Goal: Task Accomplishment & Management: Manage account settings

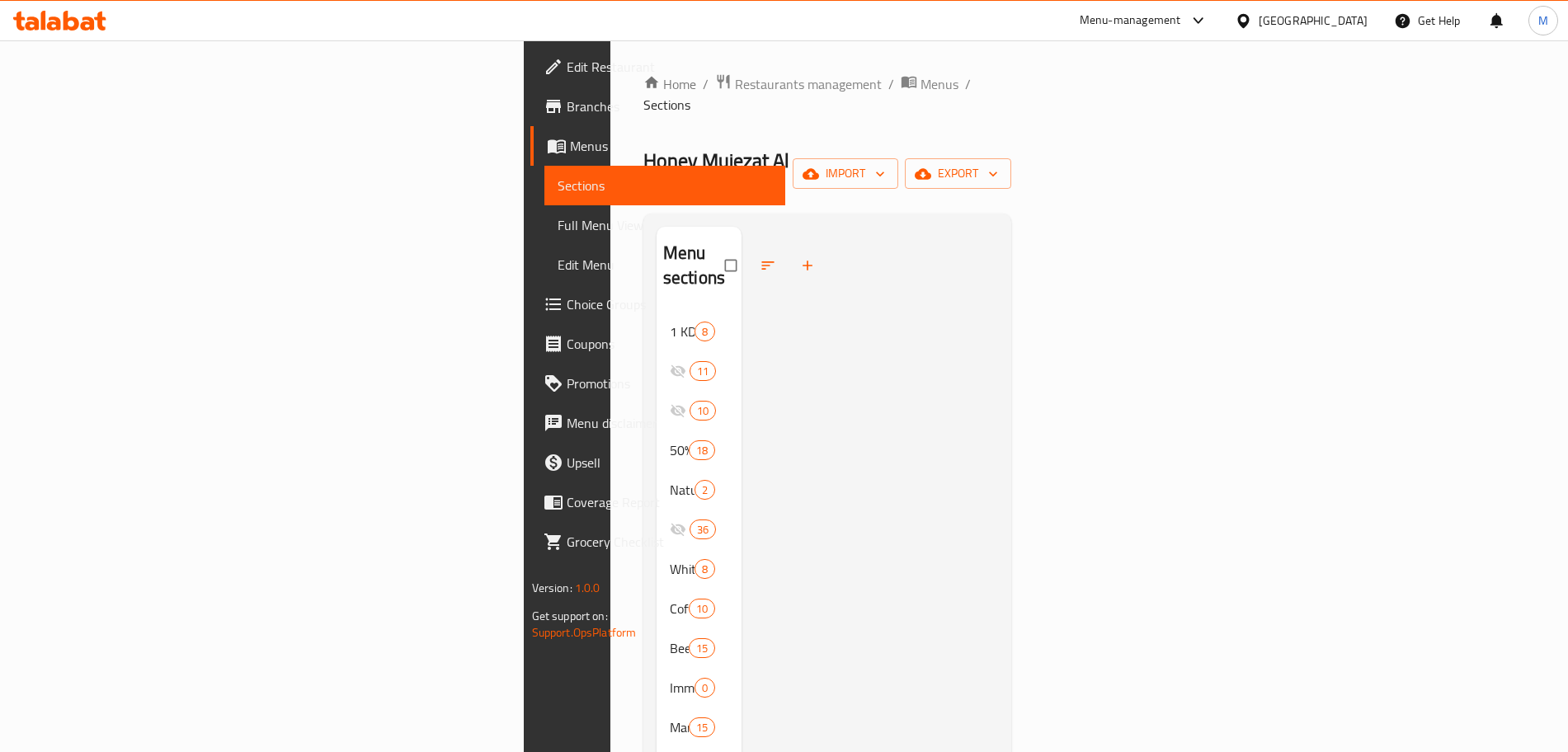
click at [1179, 11] on div "Menu-management" at bounding box center [1131, 20] width 101 height 20
click at [924, 108] on div "Home / Restaurants management / Menus / Sections Honey Mujezat Al Shifa Open im…" at bounding box center [828, 599] width 369 height 1050
click at [735, 85] on span "Restaurants management" at bounding box center [809, 84] width 147 height 20
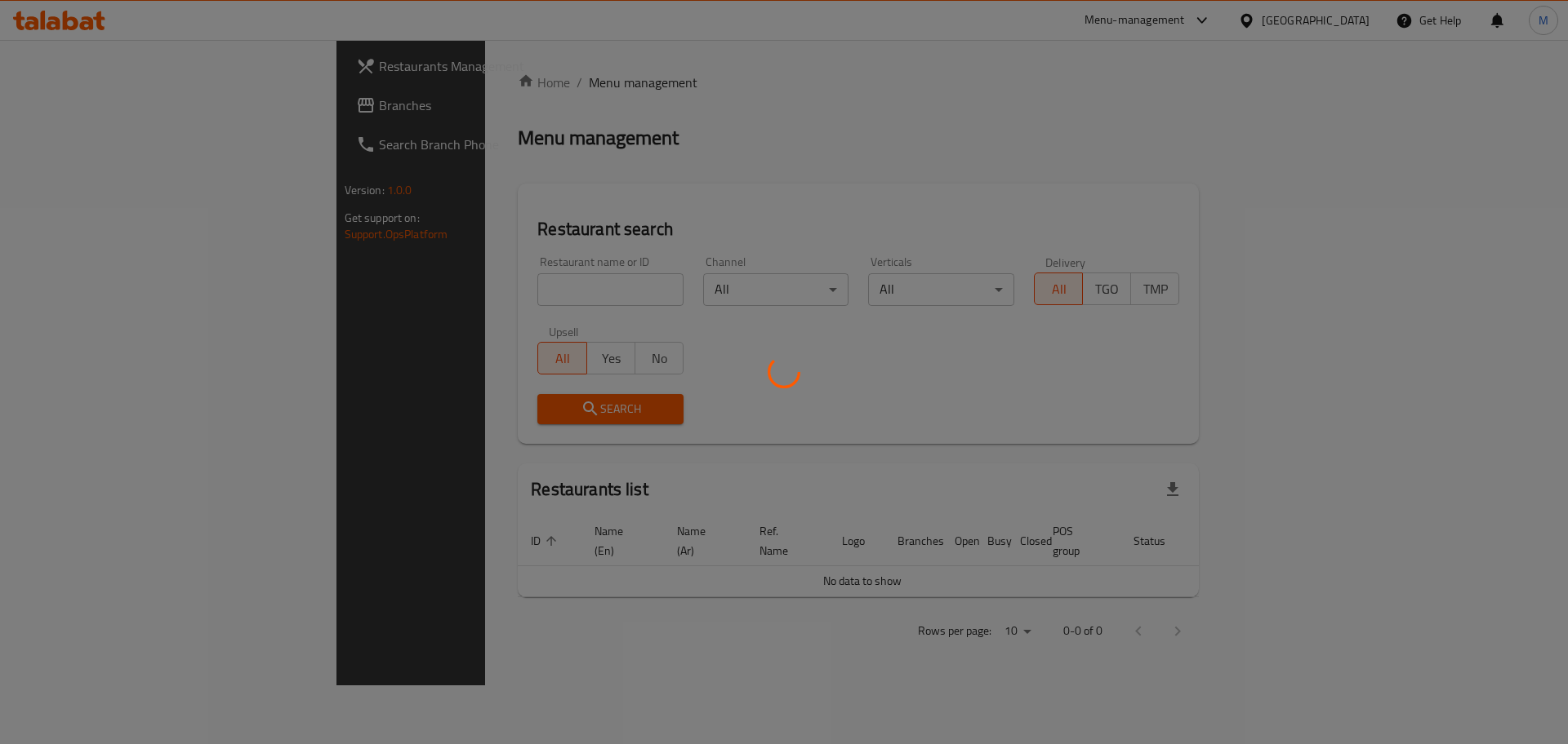
click at [398, 286] on div at bounding box center [784, 372] width 1568 height 744
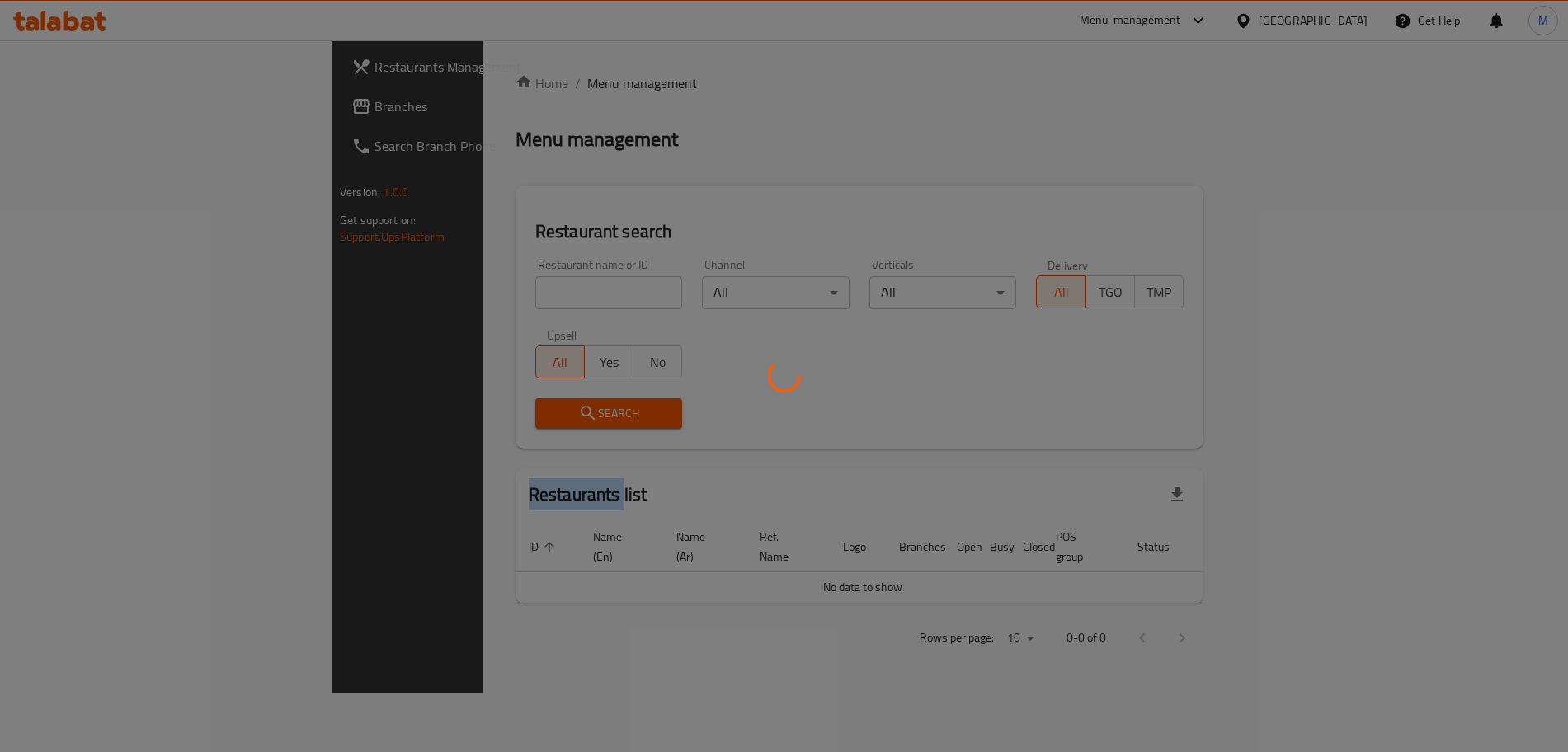
click at [402, 289] on div at bounding box center [784, 376] width 1568 height 752
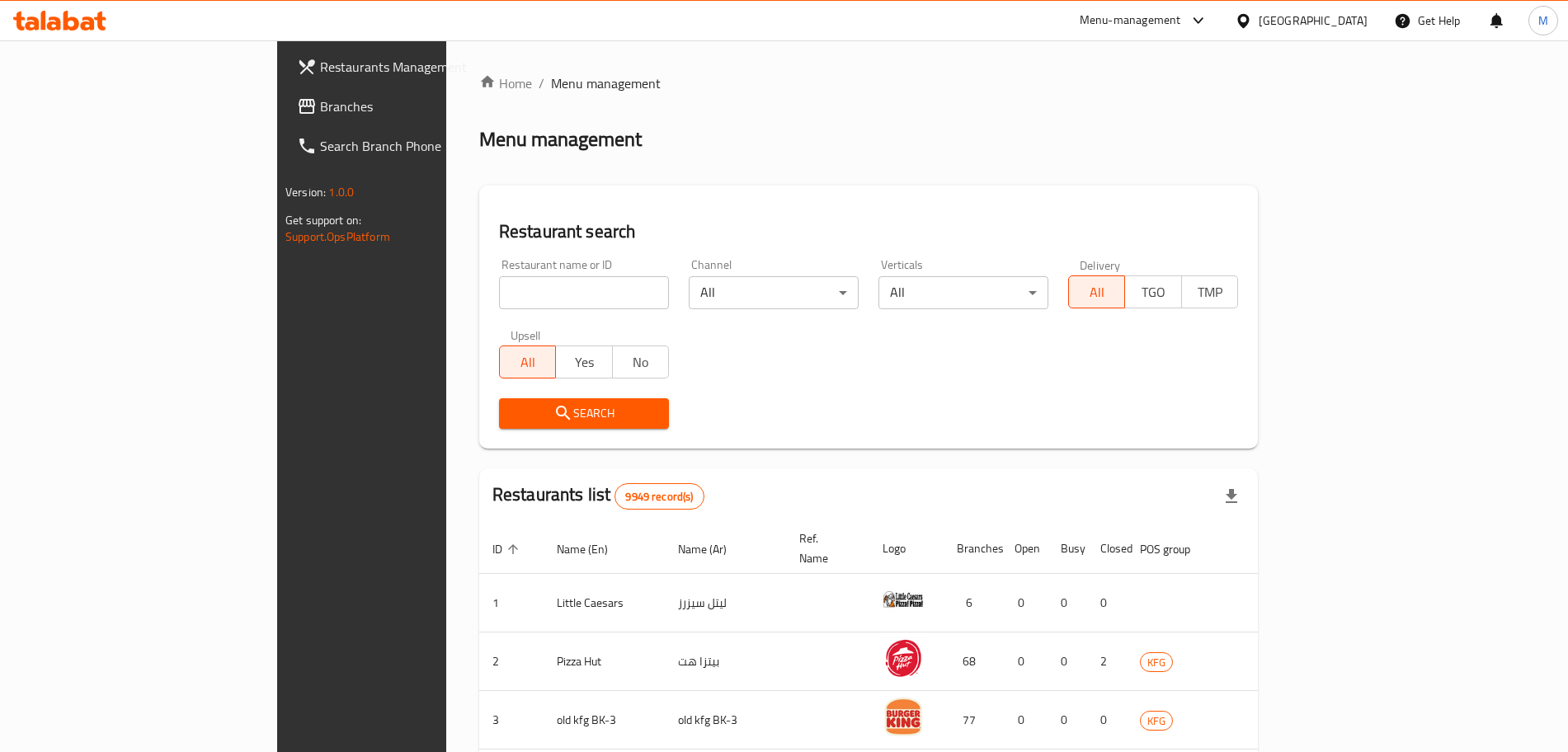
click at [499, 289] on input "search" at bounding box center [584, 293] width 170 height 33
paste input "An Envelope With A Printed Card"
type input "An Envelope With A Printed Card"
click at [499, 281] on input "An Envelope With A Printed Card" at bounding box center [584, 293] width 170 height 33
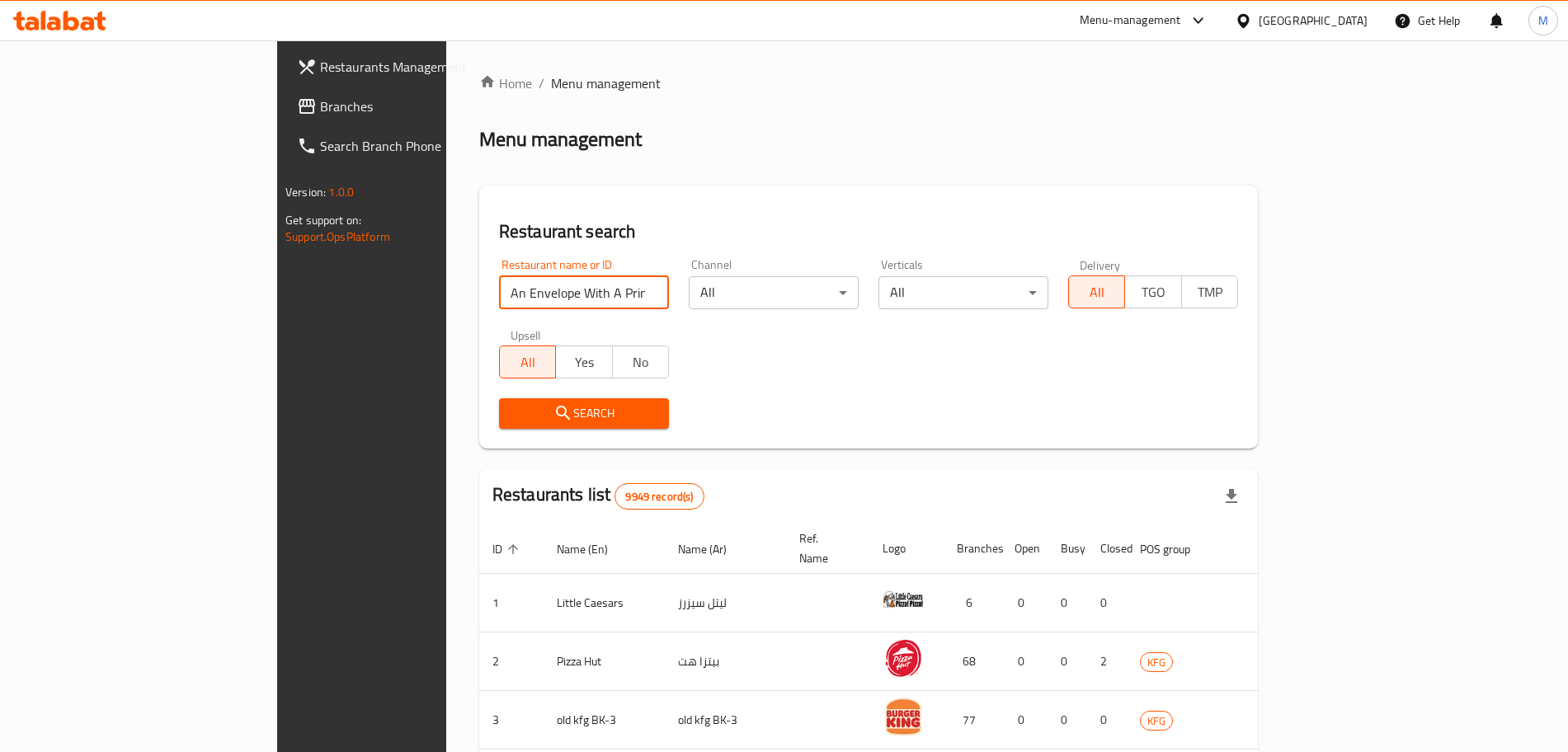
click at [499, 281] on input "An Envelope With A Printed Card" at bounding box center [584, 293] width 170 height 33
type input "Rose Boutique"
click button "Search" at bounding box center [584, 413] width 170 height 30
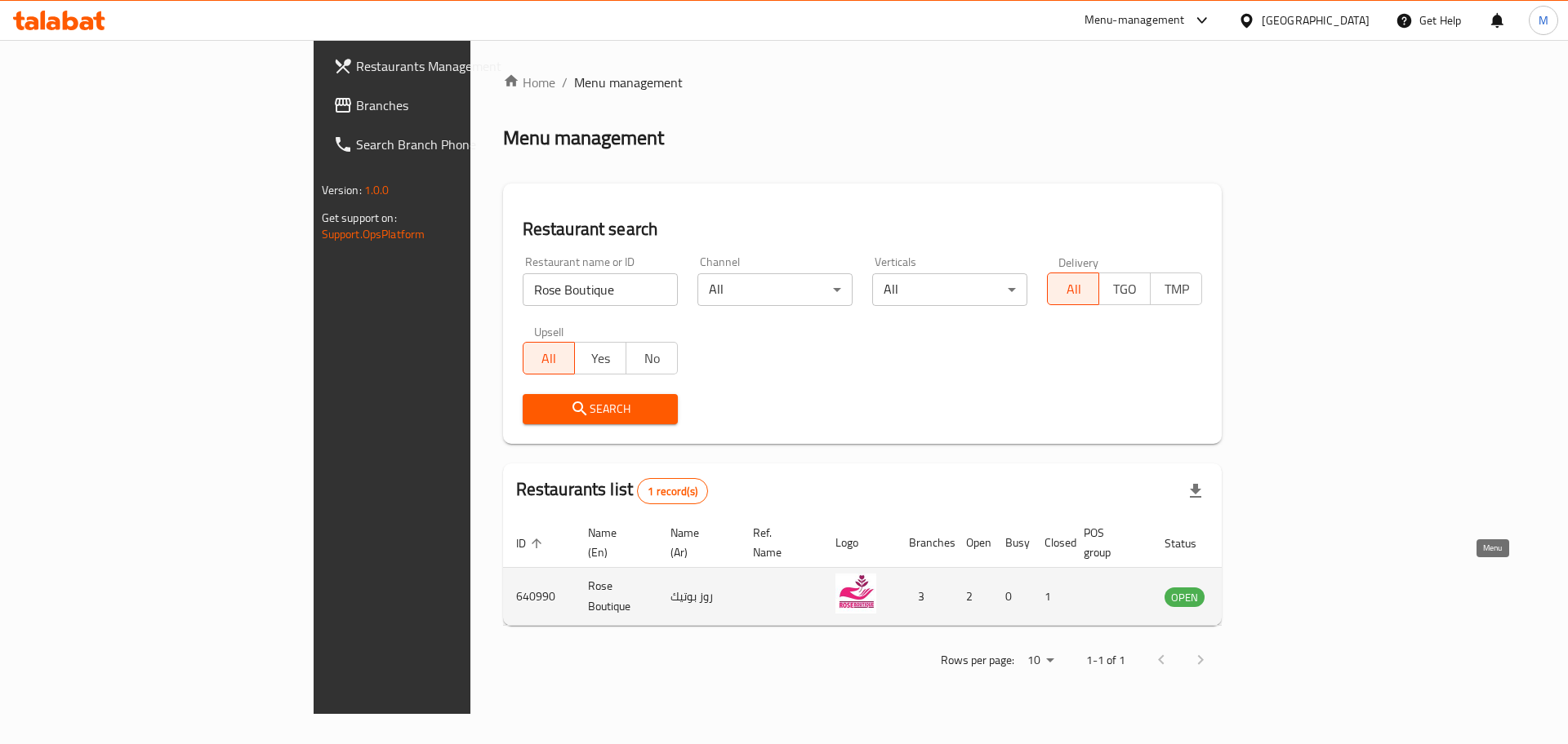
click at [1270, 587] on icon "enhanced table" at bounding box center [1260, 597] width 19 height 19
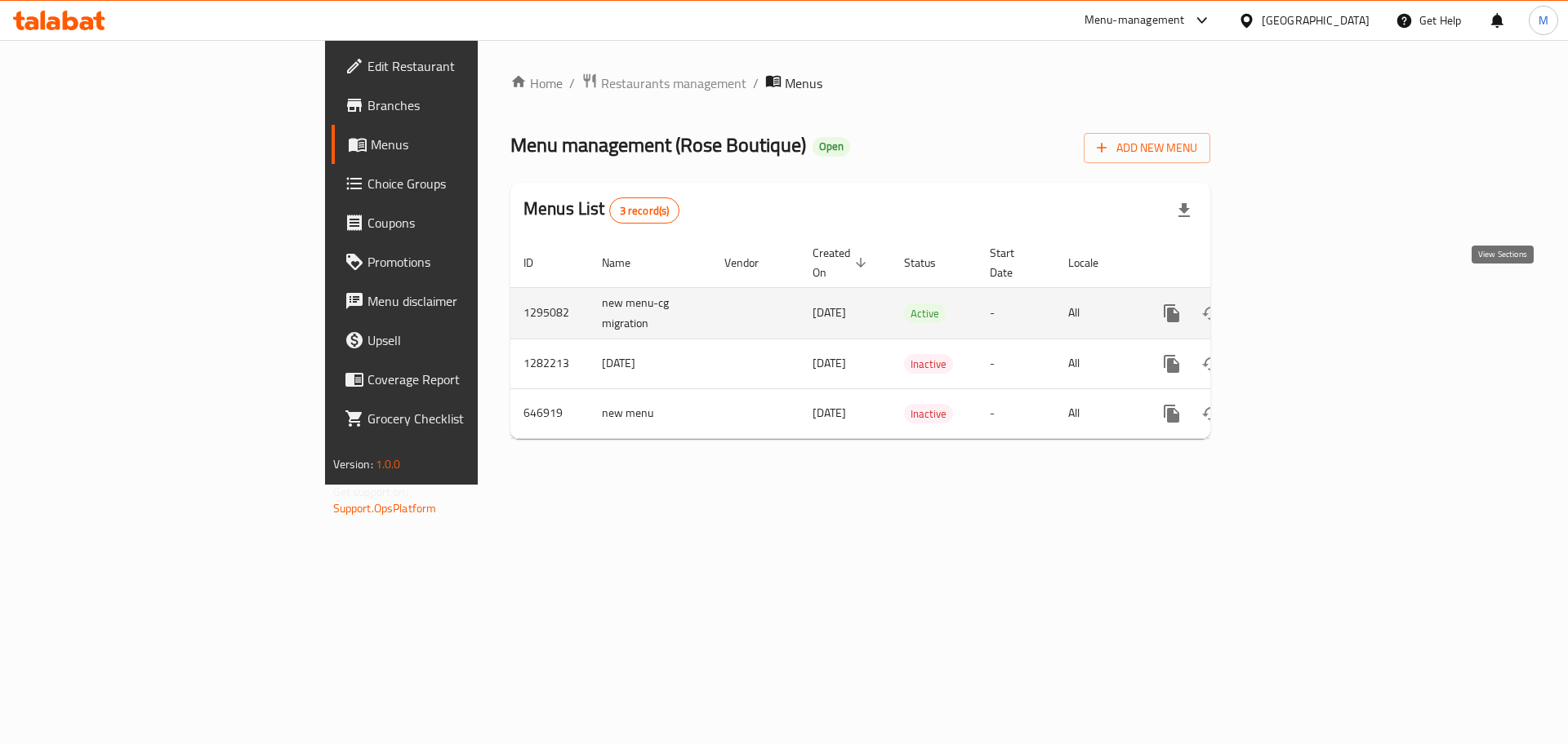
click at [1299, 304] on icon "enhanced table" at bounding box center [1290, 313] width 19 height 19
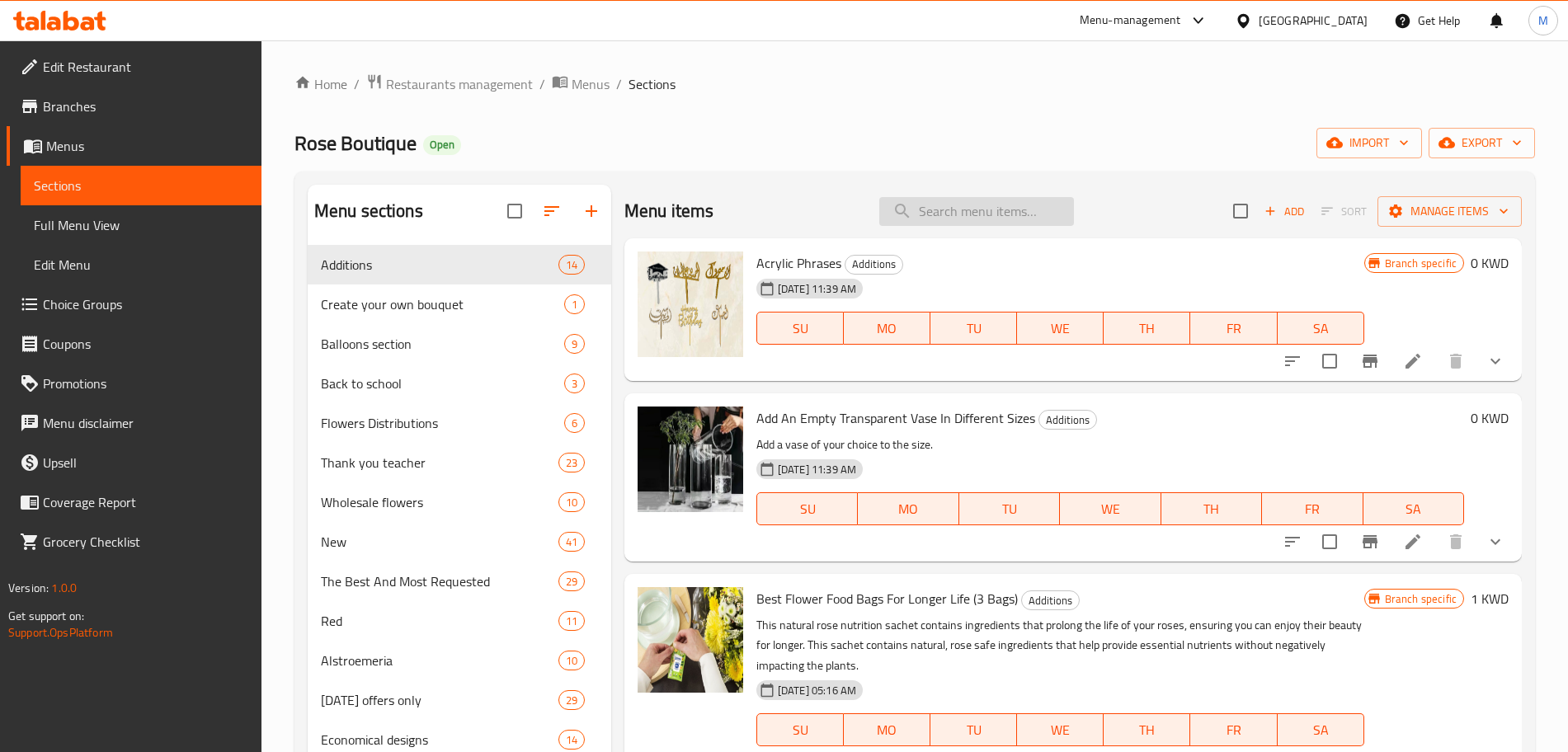
scroll to position [624, 0]
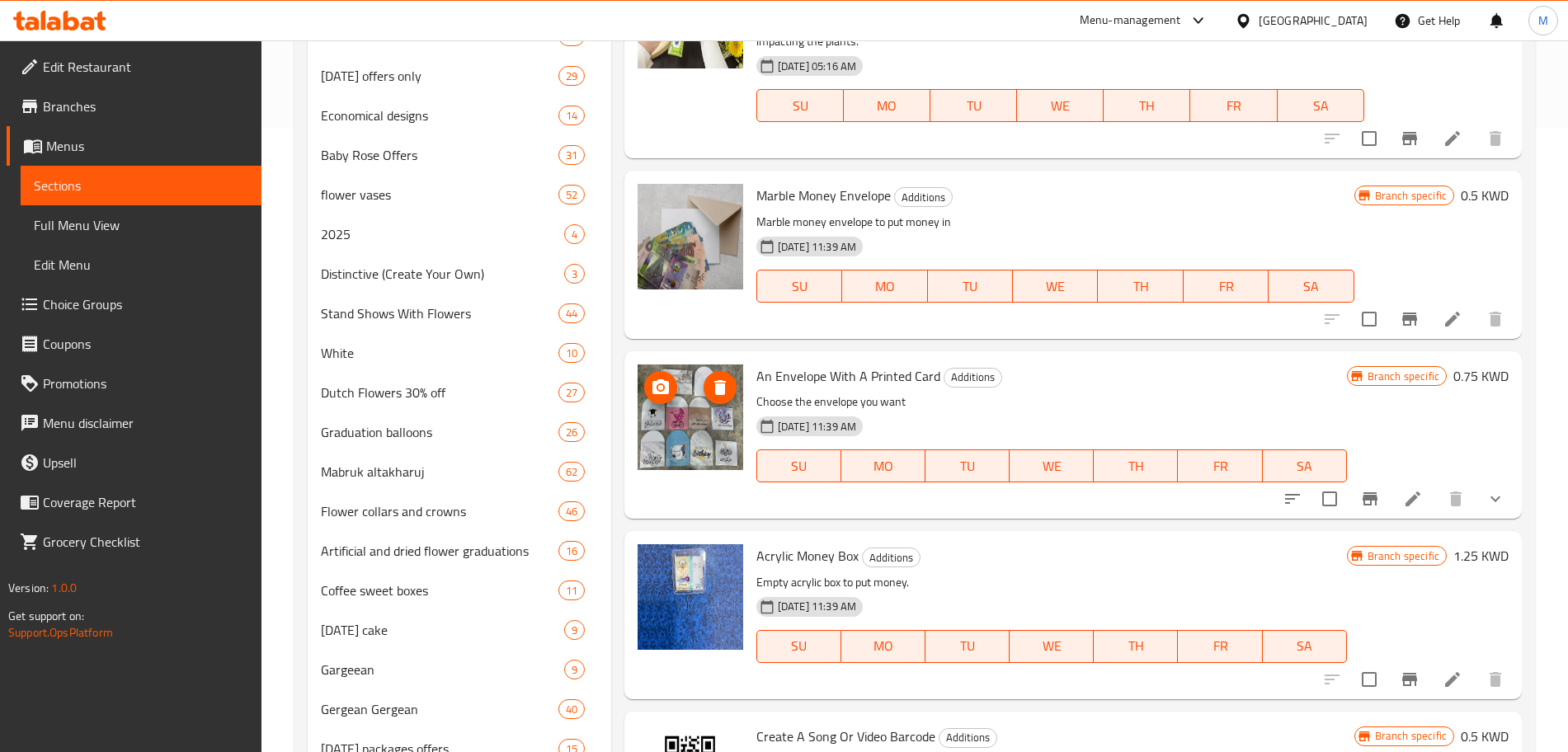
click at [682, 434] on img at bounding box center [690, 417] width 106 height 106
click at [1405, 501] on icon at bounding box center [1413, 499] width 20 height 20
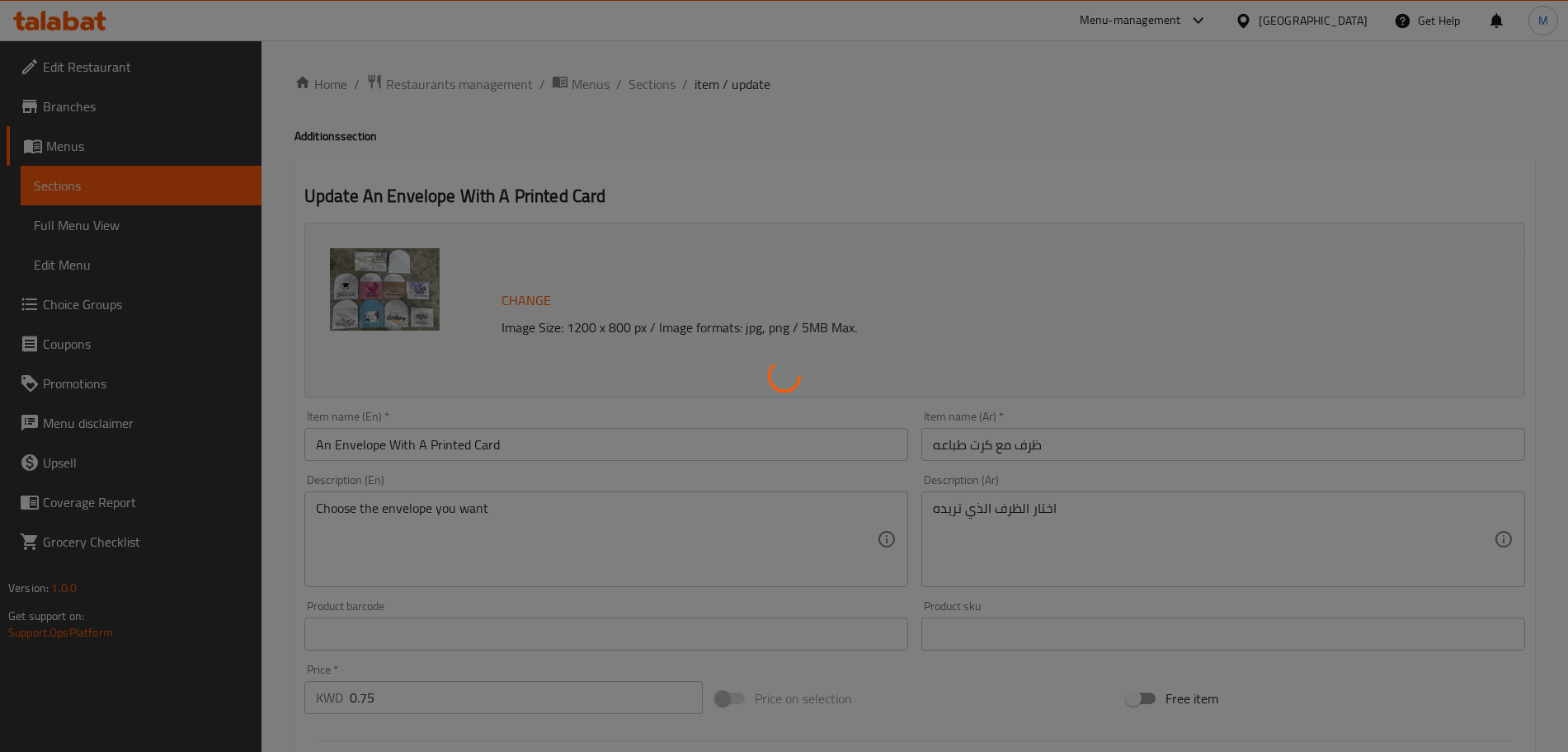
type input "اختار الظرف"
type input "1"
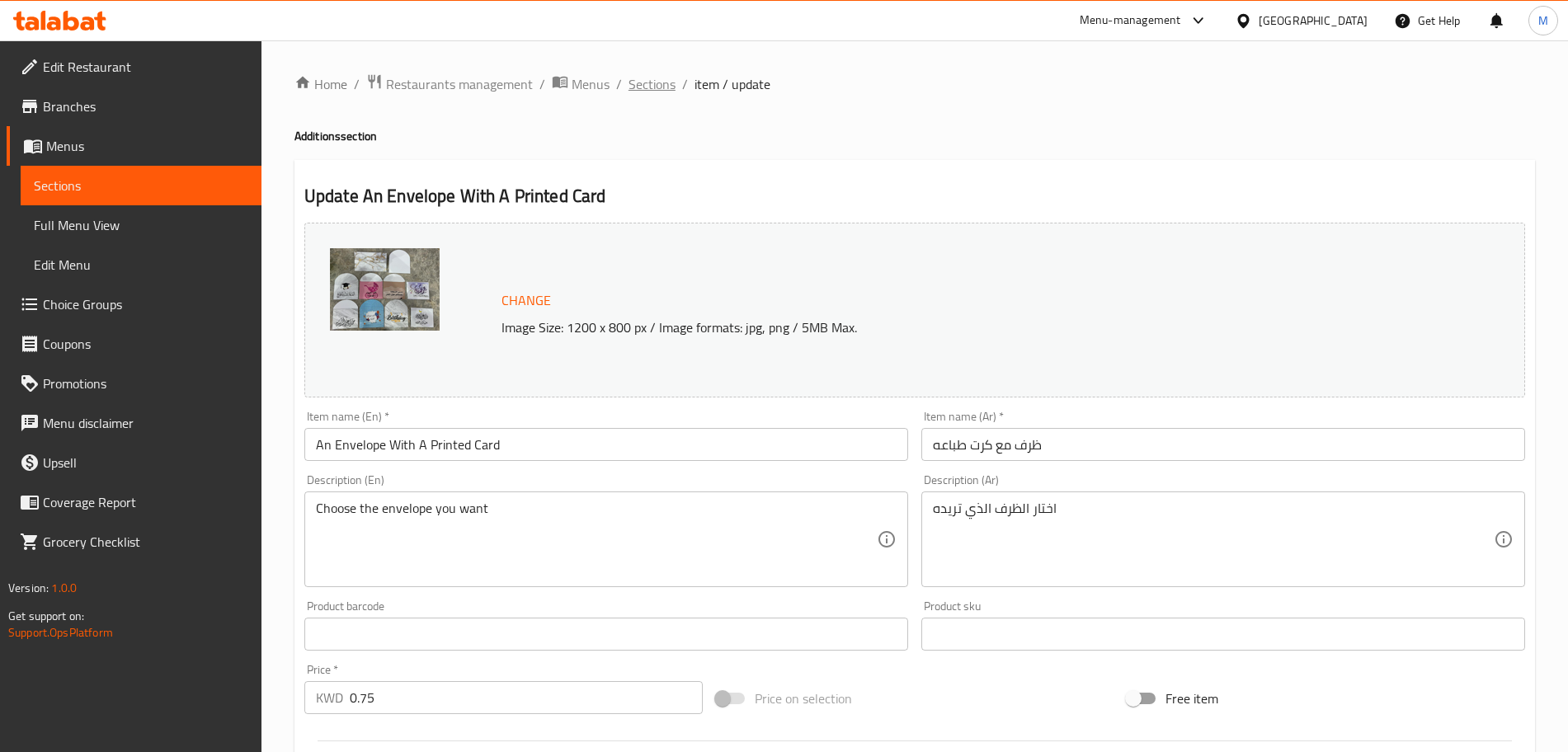
click at [656, 79] on span "Sections" at bounding box center [652, 84] width 47 height 20
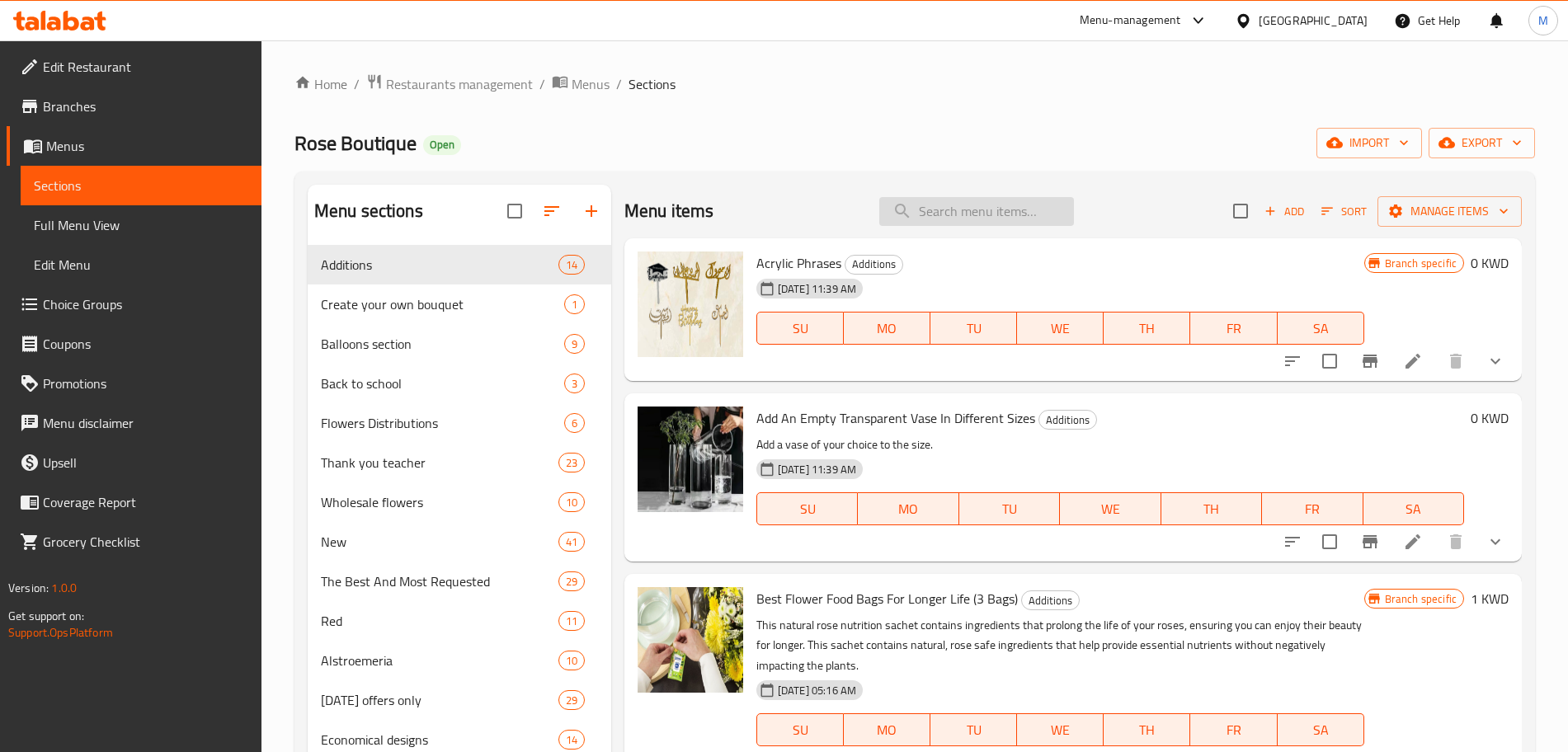
click at [945, 209] on input "search" at bounding box center [977, 211] width 195 height 29
paste input "[PERSON_NAME] Mix 2202"
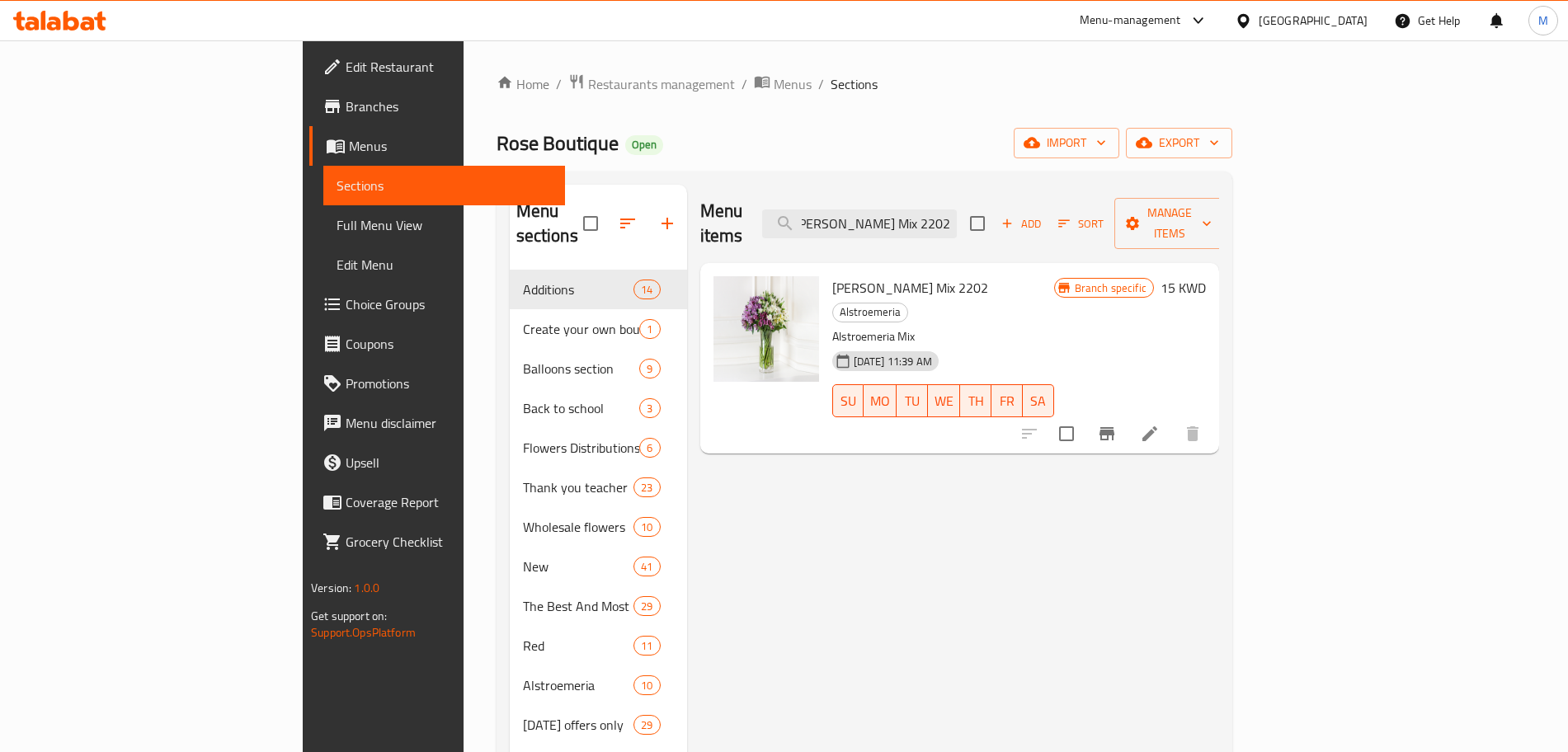
type input "[PERSON_NAME] Mix 2202"
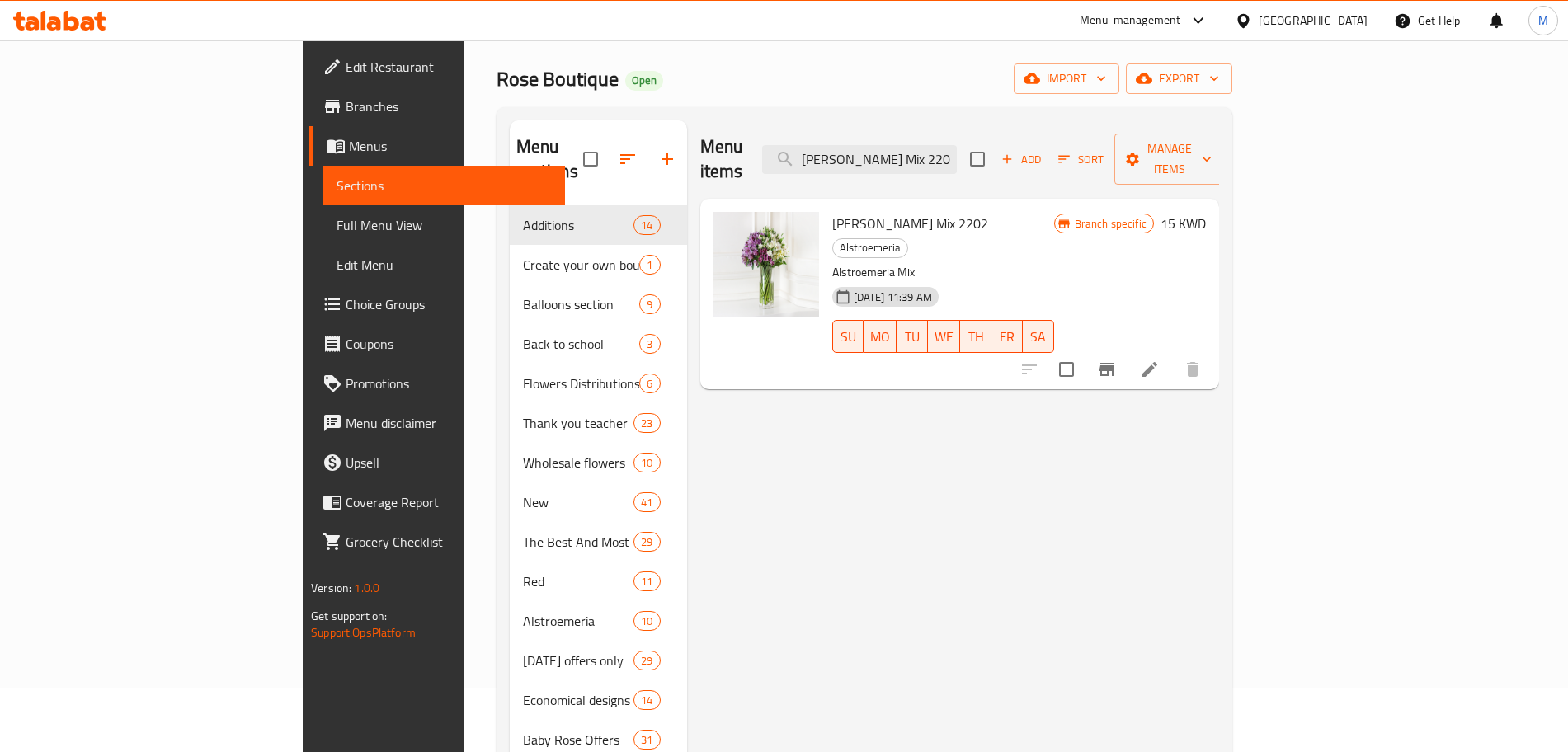
scroll to position [0, 0]
